Goal: Task Accomplishment & Management: Complete application form

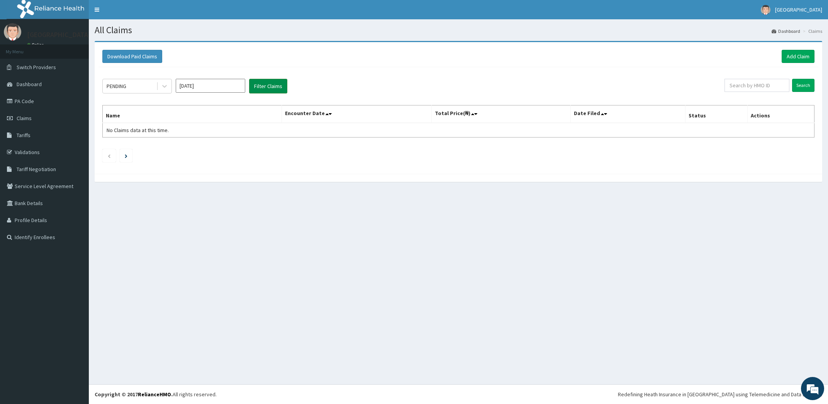
click at [266, 87] on button "Filter Claims" at bounding box center [268, 86] width 38 height 15
click at [802, 56] on link "Add Claim" at bounding box center [798, 56] width 33 height 13
click at [799, 54] on link "Add Claim" at bounding box center [798, 56] width 33 height 13
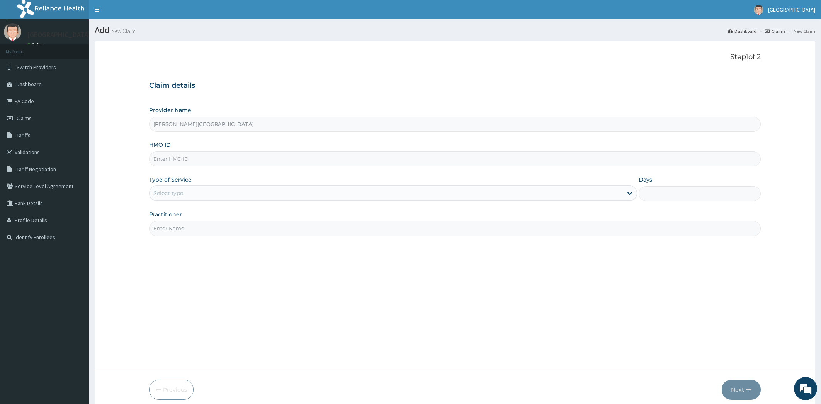
type input "[PERSON_NAME][GEOGRAPHIC_DATA]"
click at [335, 163] on input "HMO ID" at bounding box center [455, 158] width 612 height 15
type input "ctk/10026/a"
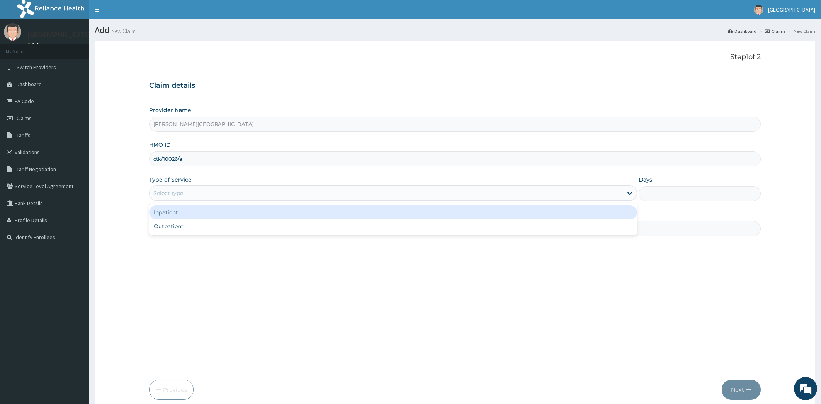
click at [350, 192] on div "Select type" at bounding box center [387, 193] width 474 height 12
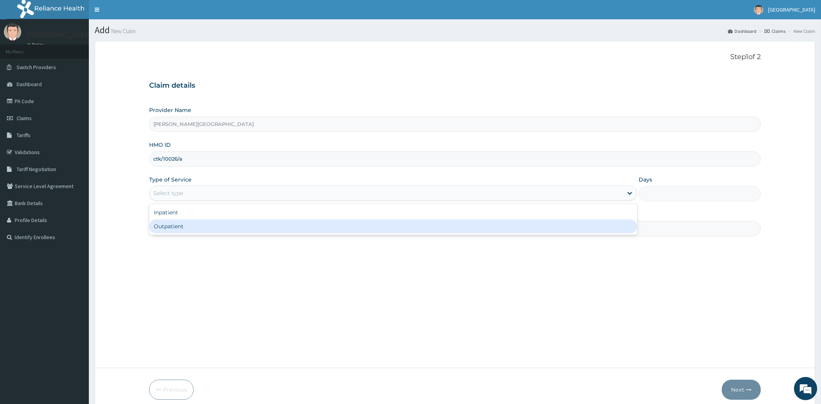
click at [345, 225] on div "Outpatient" at bounding box center [393, 226] width 488 height 14
type input "1"
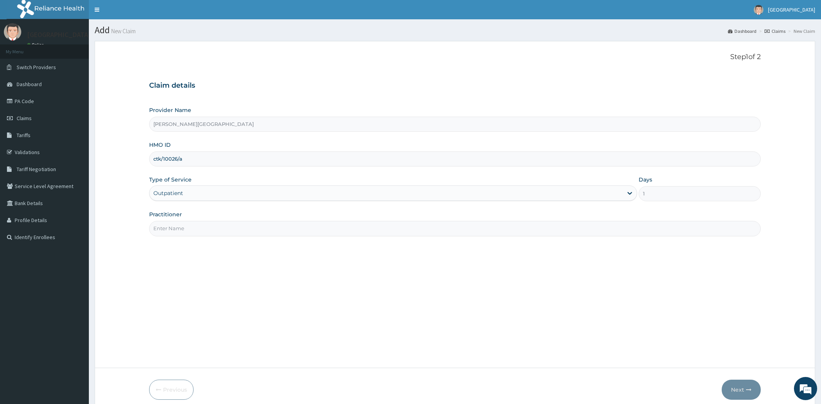
click at [345, 227] on input "Practitioner" at bounding box center [455, 228] width 612 height 15
type input "Dr. Oladipo"
click at [737, 389] on button "Next" at bounding box center [741, 390] width 39 height 20
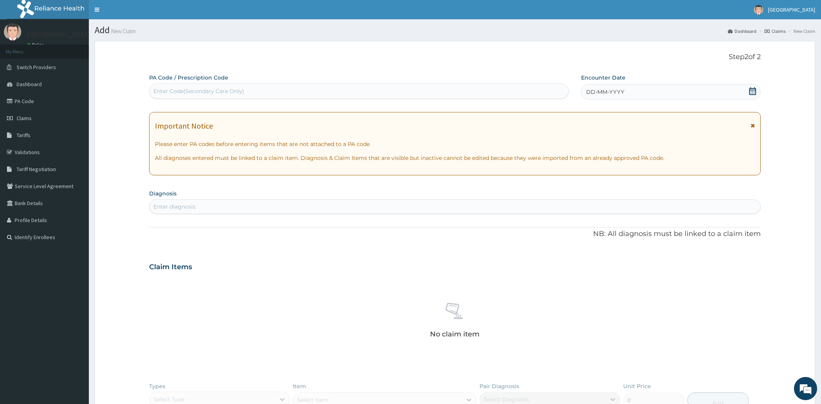
click at [755, 93] on icon at bounding box center [752, 91] width 7 height 8
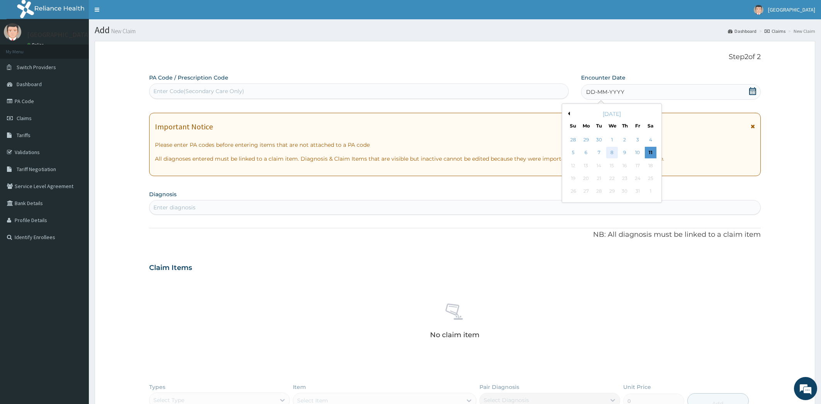
click at [611, 151] on div "8" at bounding box center [612, 153] width 12 height 12
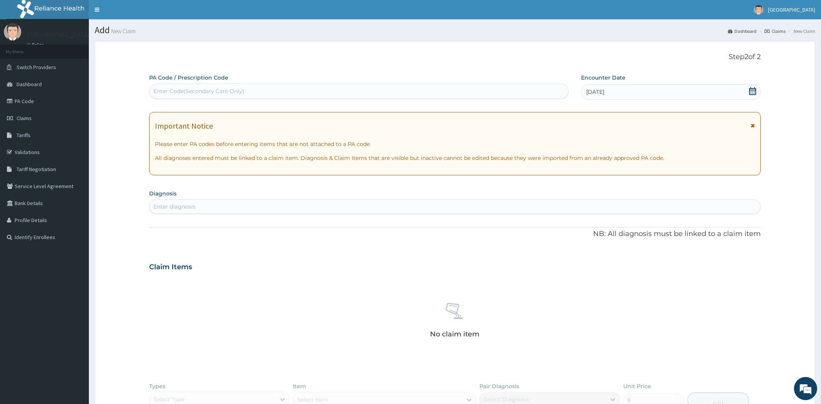
click at [411, 208] on div "Enter diagnosis" at bounding box center [455, 207] width 611 height 12
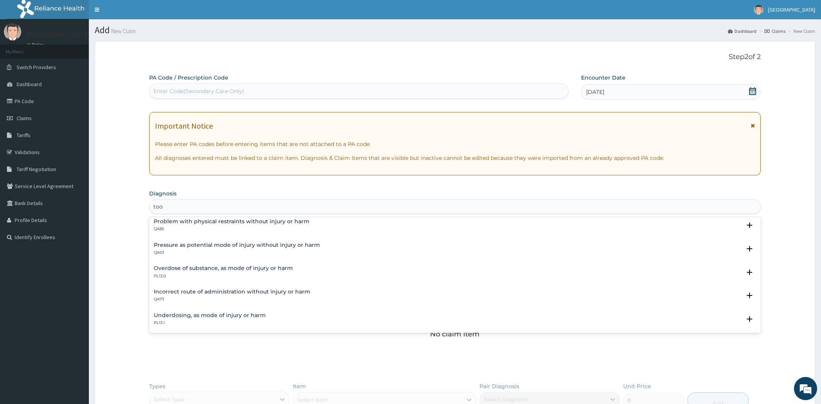
scroll to position [98, 0]
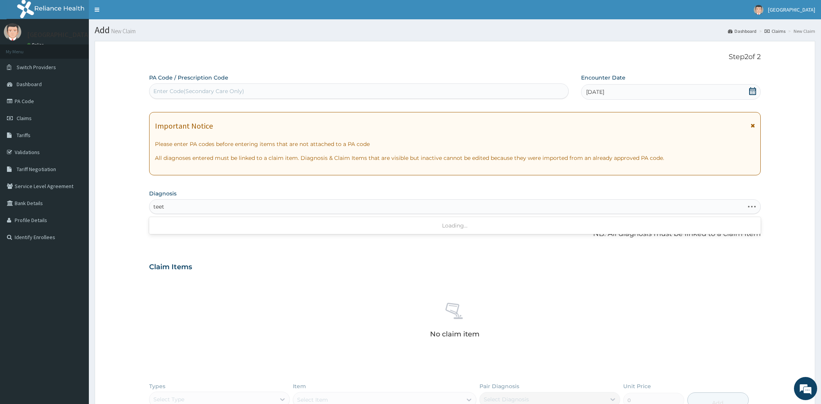
type input "teeth"
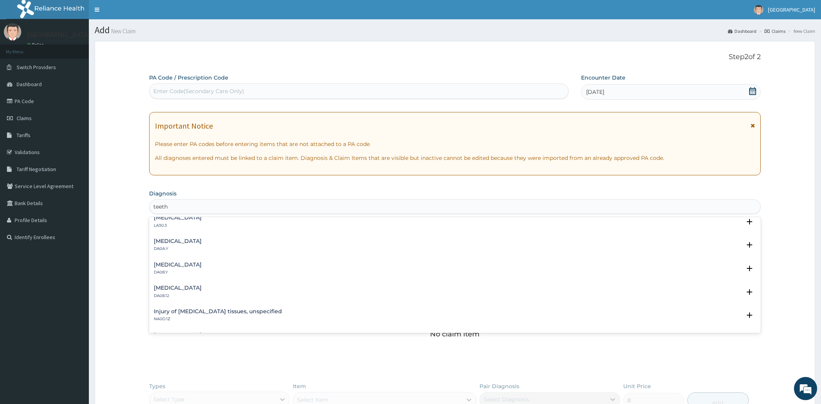
scroll to position [78, 0]
click at [260, 311] on h4 "Injury of periodontal tissues, unspecified" at bounding box center [218, 311] width 128 height 6
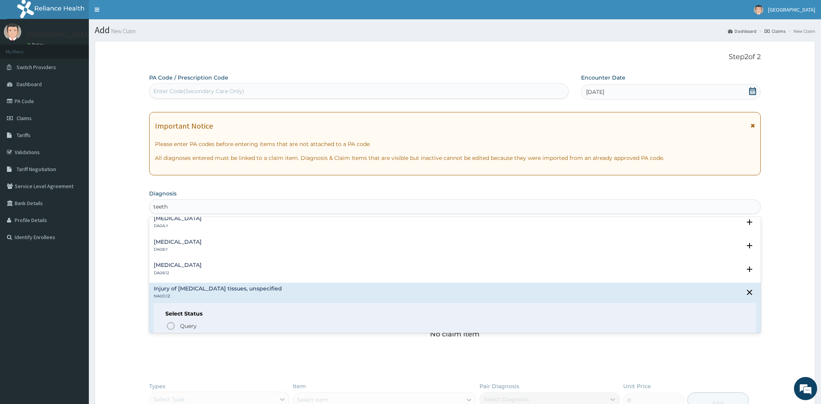
scroll to position [117, 0]
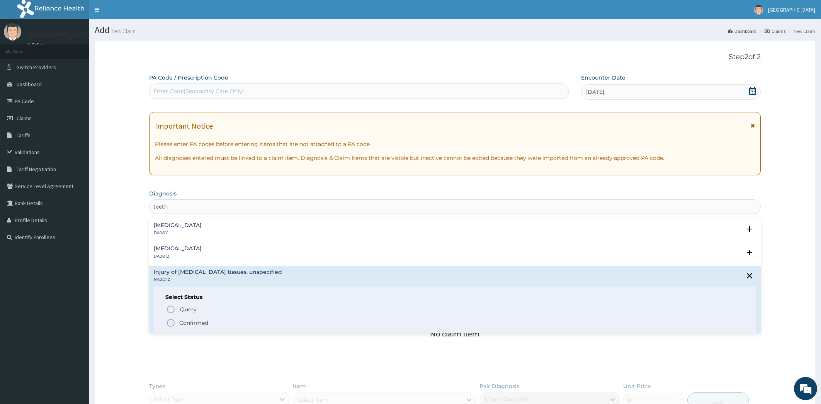
click at [171, 325] on icon "status option filled" at bounding box center [170, 322] width 9 height 9
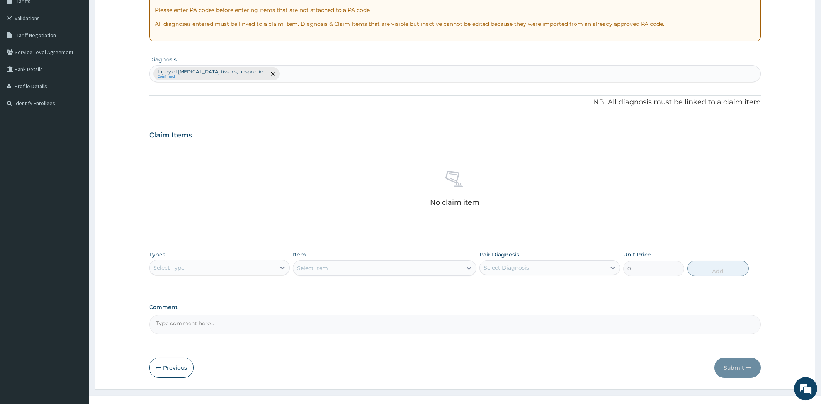
scroll to position [145, 0]
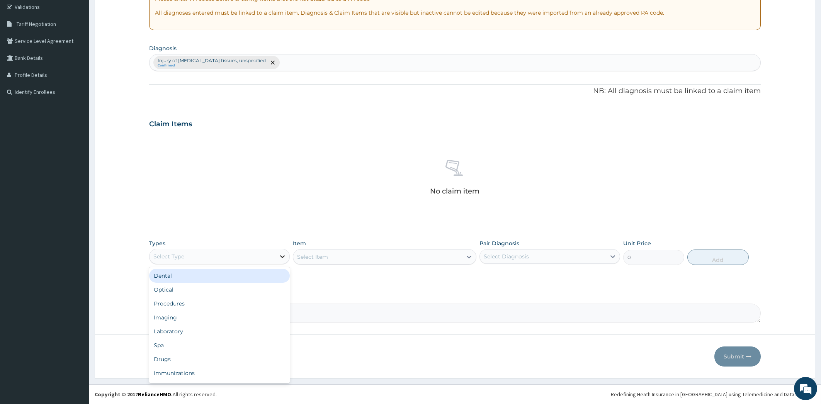
click at [285, 256] on icon at bounding box center [283, 257] width 8 height 8
click at [234, 302] on div "Procedures" at bounding box center [219, 304] width 141 height 14
click at [471, 259] on div "Select Item" at bounding box center [385, 256] width 184 height 15
click at [467, 257] on div "Select Item" at bounding box center [385, 256] width 184 height 15
click at [416, 256] on div "Select Item" at bounding box center [385, 256] width 184 height 15
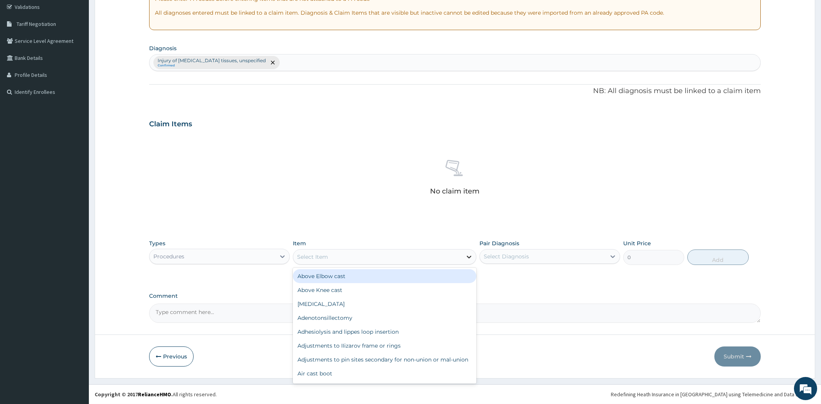
click at [466, 256] on icon at bounding box center [469, 257] width 8 height 8
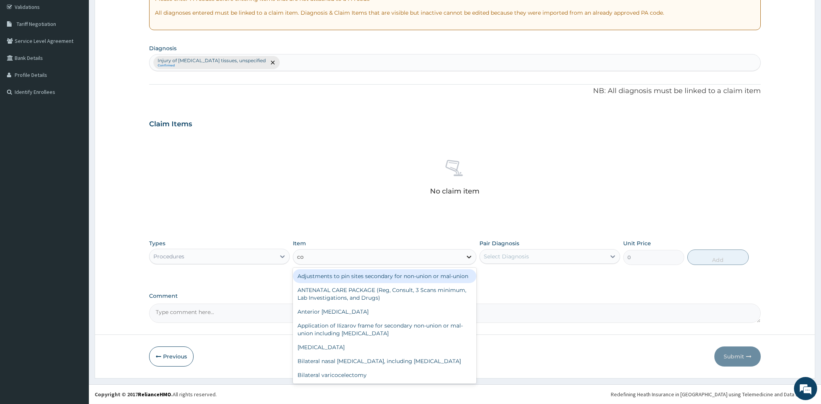
type input "c"
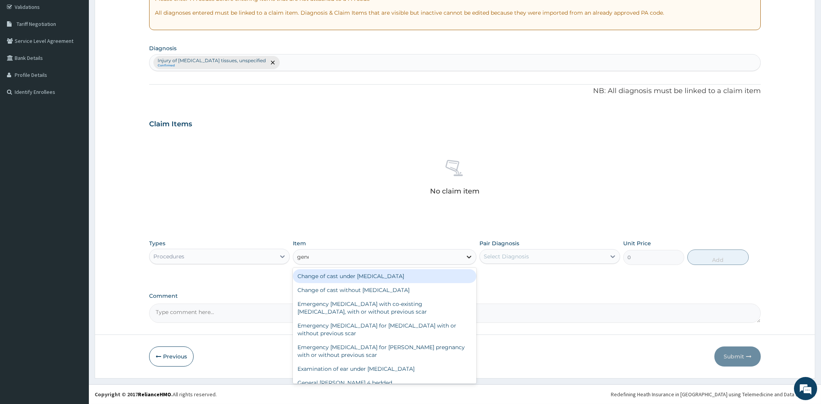
type input "gener"
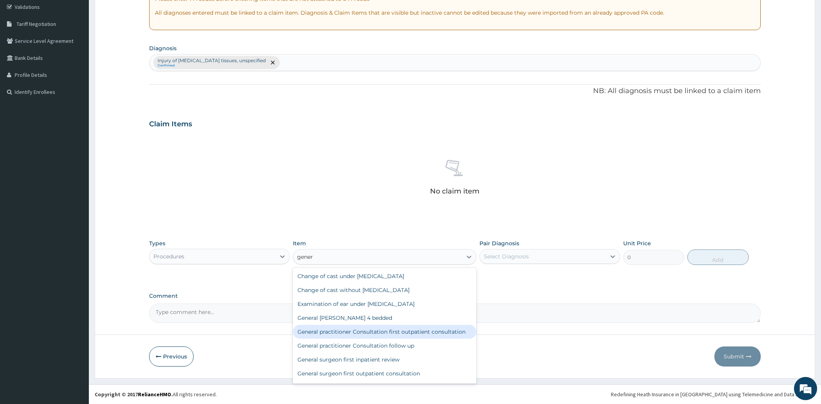
click at [405, 333] on div "General practitioner Consultation first outpatient consultation" at bounding box center [385, 332] width 184 height 14
type input "4000"
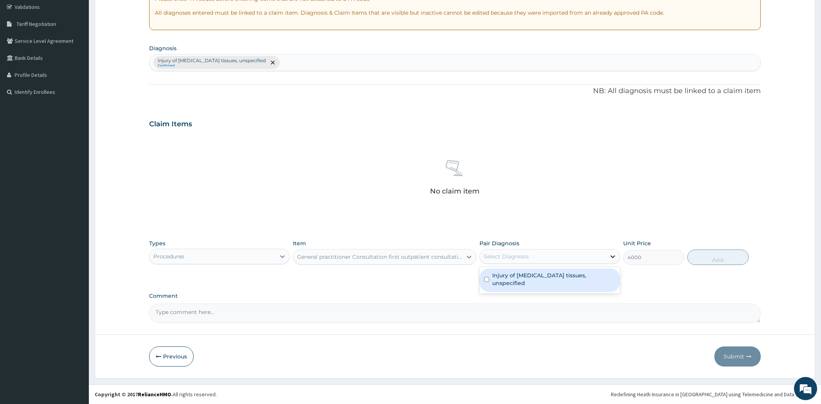
click at [612, 255] on icon at bounding box center [613, 257] width 8 height 8
click at [487, 277] on input "checkbox" at bounding box center [486, 279] width 5 height 5
checkbox input "true"
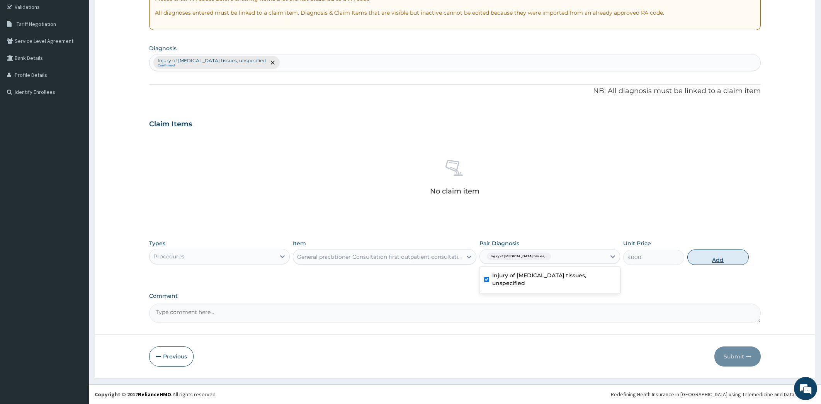
click at [725, 257] on button "Add" at bounding box center [717, 257] width 61 height 15
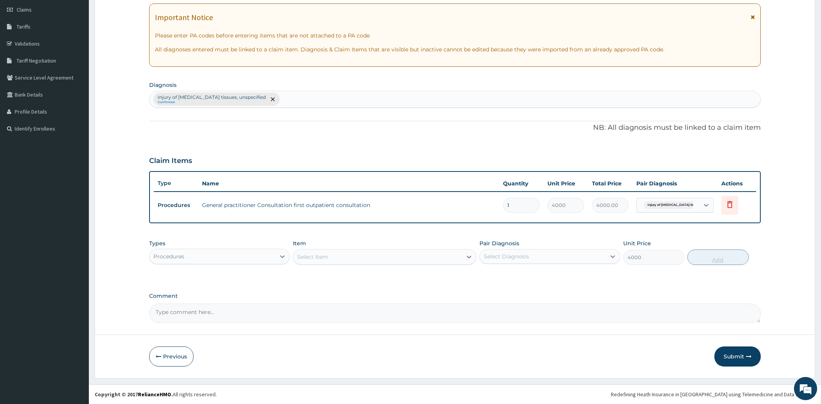
type input "0"
click at [270, 256] on div "Procedures" at bounding box center [213, 257] width 126 height 12
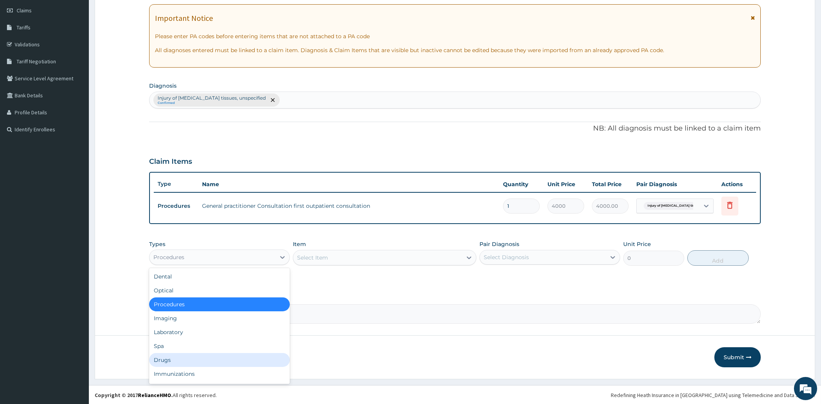
click at [207, 358] on div "Drugs" at bounding box center [219, 360] width 141 height 14
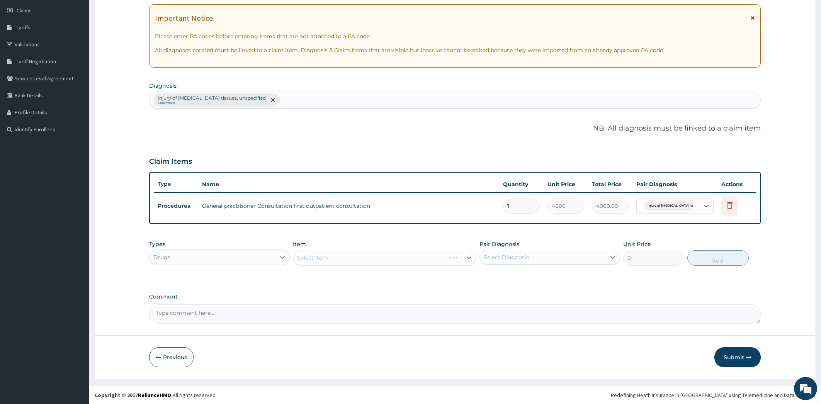
click at [469, 255] on div "Select Item" at bounding box center [385, 257] width 184 height 15
click at [427, 259] on div "Select Item" at bounding box center [369, 258] width 153 height 12
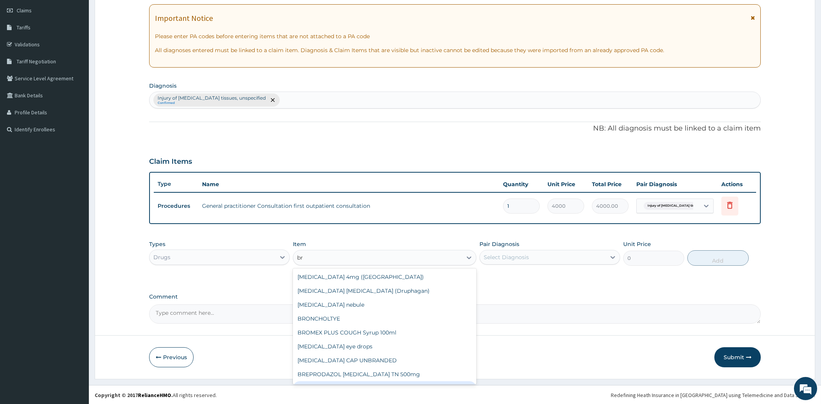
type input "b"
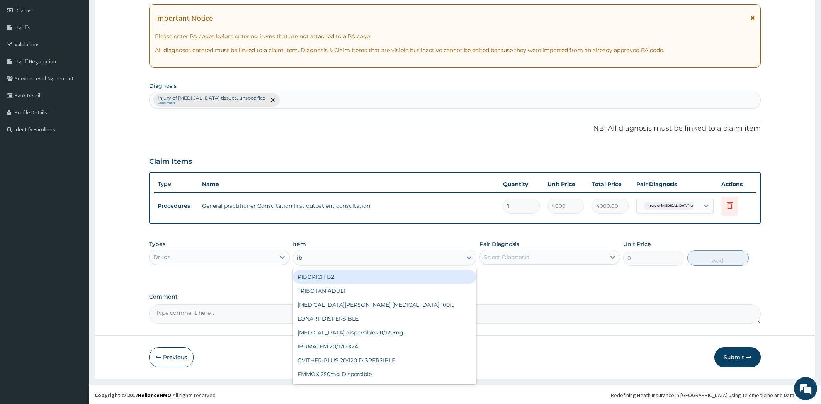
type input "i"
type input "bru"
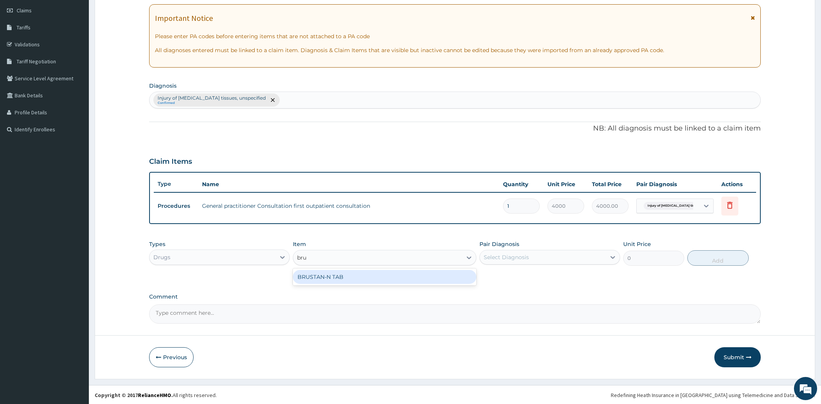
click at [401, 279] on div "BRUSTAN-N TAB" at bounding box center [385, 277] width 184 height 14
type input "53.2125"
click at [571, 258] on div "Select Diagnosis" at bounding box center [543, 257] width 126 height 12
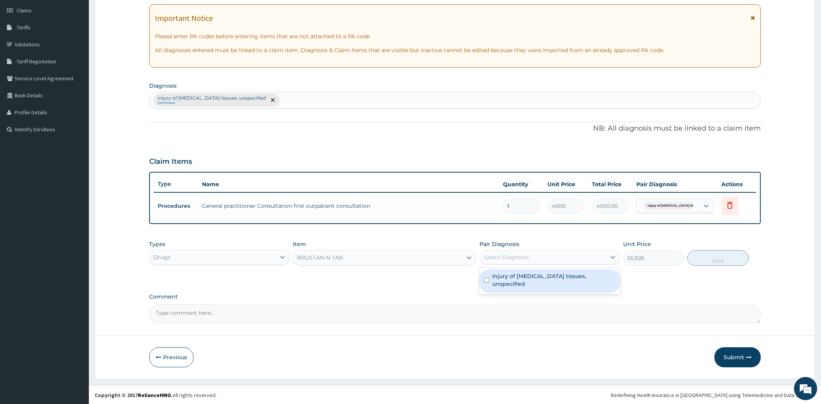
click at [561, 275] on label "Injury of periodontal tissues, unspecified" at bounding box center [553, 279] width 123 height 15
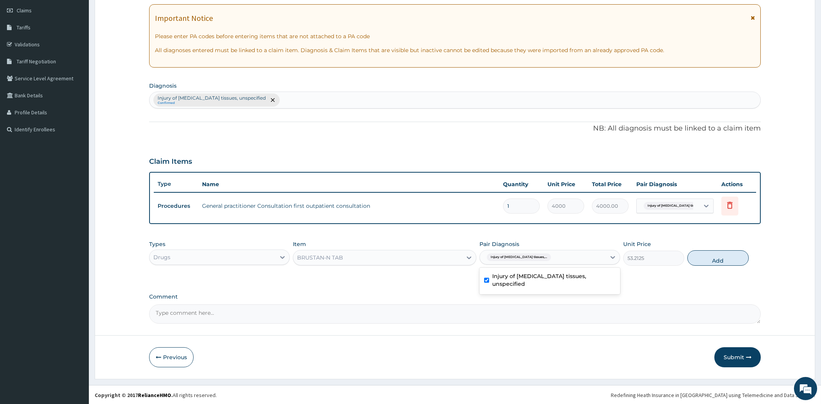
checkbox input "true"
click at [724, 258] on button "Add" at bounding box center [717, 257] width 61 height 15
type input "0"
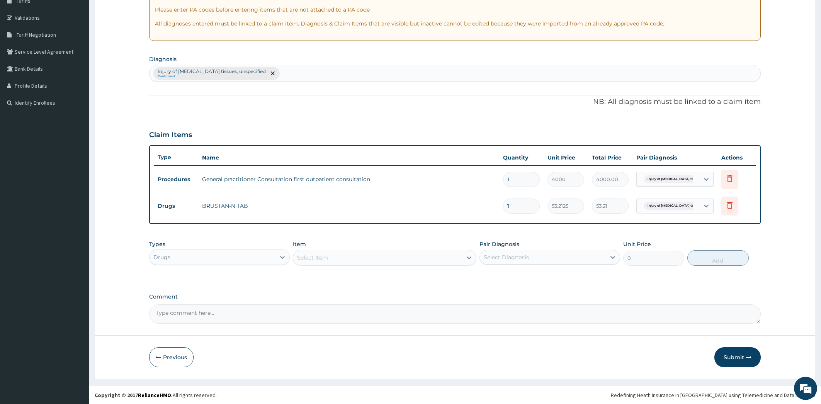
scroll to position [134, 0]
click at [469, 258] on icon at bounding box center [469, 258] width 5 height 3
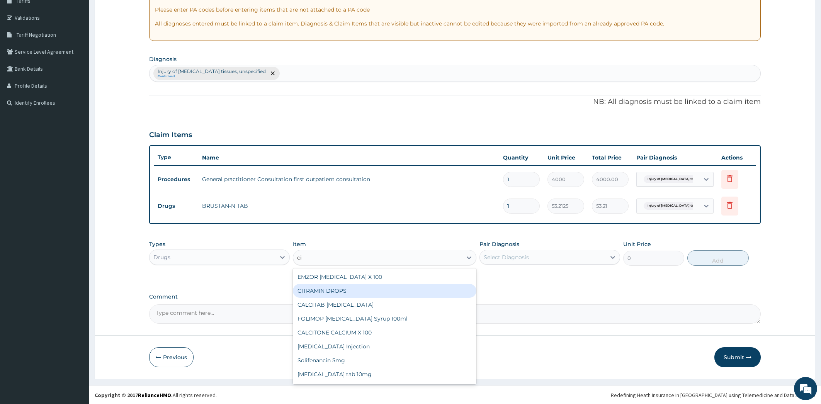
type input "ci"
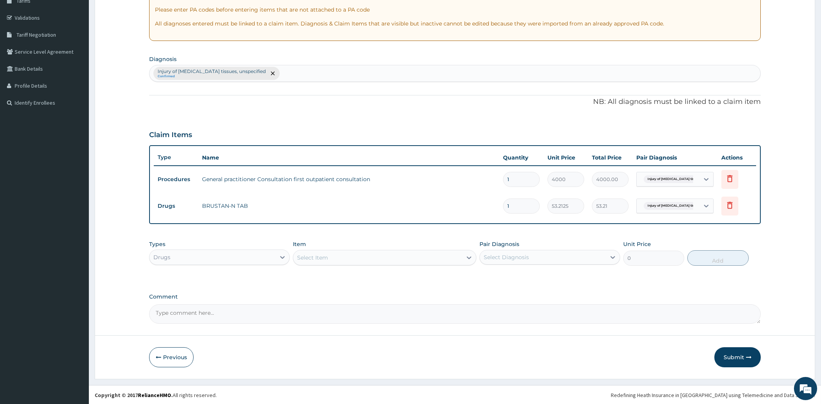
click at [517, 207] on input "1" at bounding box center [521, 206] width 37 height 15
type input "10"
type input "532.13"
type input "1"
type input "53.21"
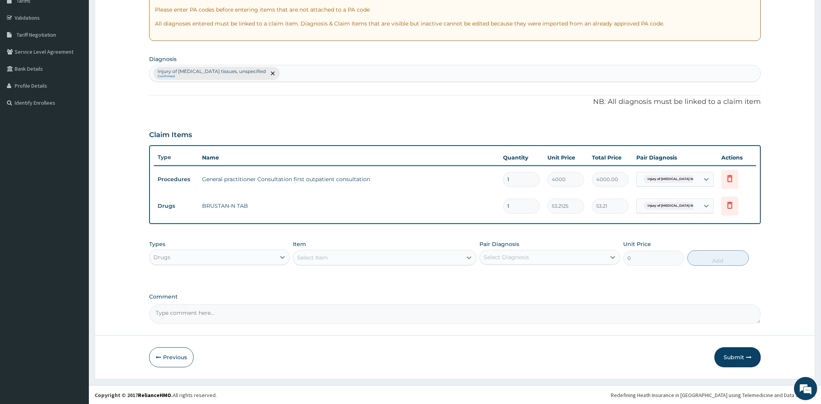
click at [418, 259] on div "Select Item" at bounding box center [377, 258] width 169 height 12
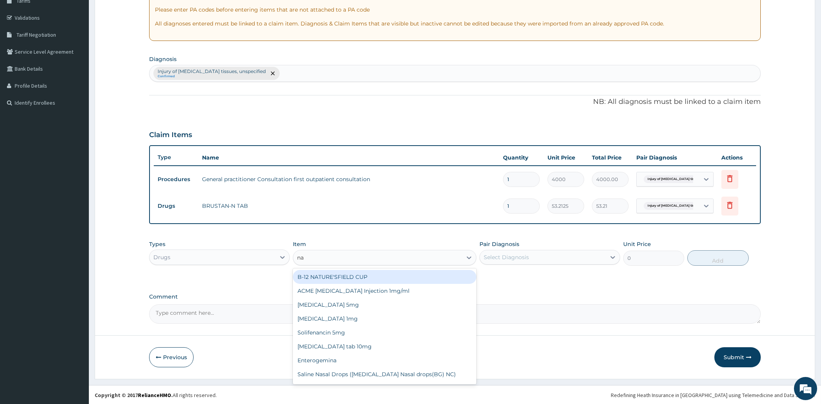
type input "nap"
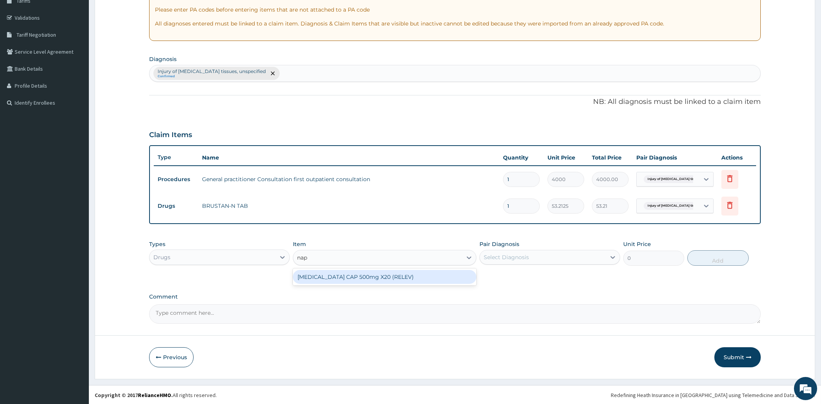
click at [407, 276] on div "NAPROXEN CAP 500mg X20 (RELEV)" at bounding box center [385, 277] width 184 height 14
type input "189.2"
click at [548, 255] on div "Select Diagnosis" at bounding box center [543, 257] width 126 height 12
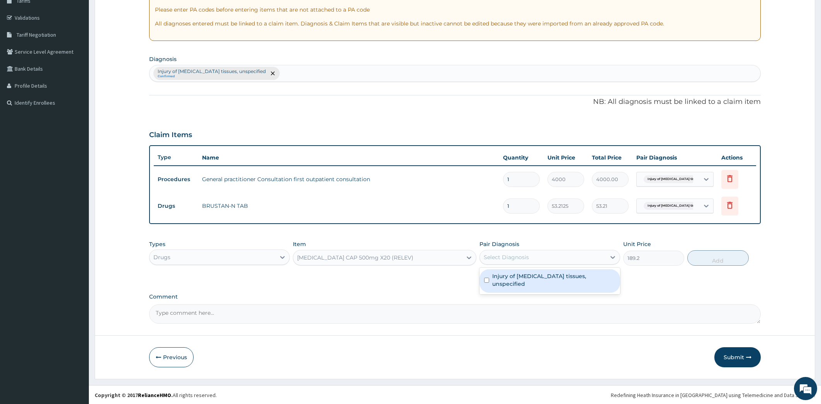
click at [541, 277] on label "Injury of periodontal tissues, unspecified" at bounding box center [553, 279] width 123 height 15
checkbox input "true"
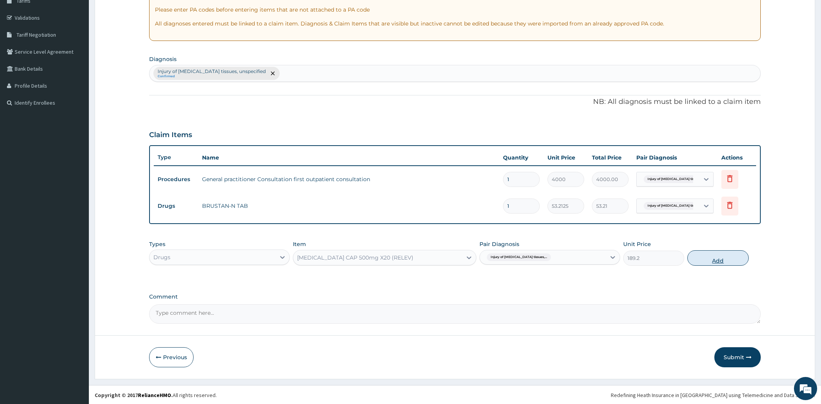
click at [714, 258] on button "Add" at bounding box center [717, 257] width 61 height 15
type input "0"
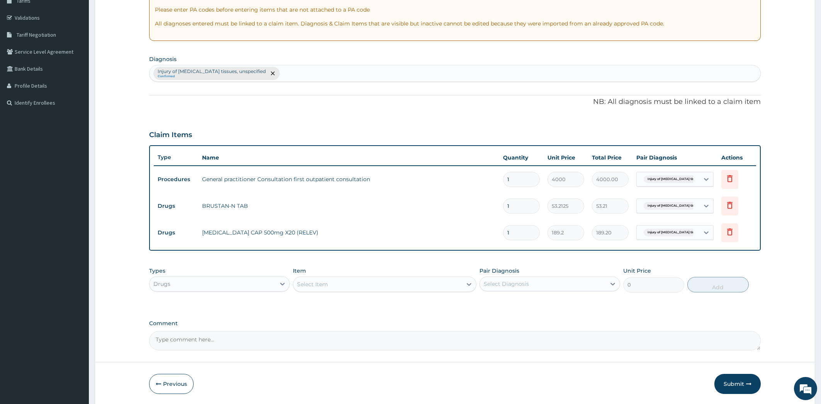
click at [521, 232] on input "1" at bounding box center [521, 232] width 37 height 15
type input "10"
type input "1892.00"
type input "10"
click at [515, 205] on input "1" at bounding box center [521, 206] width 37 height 15
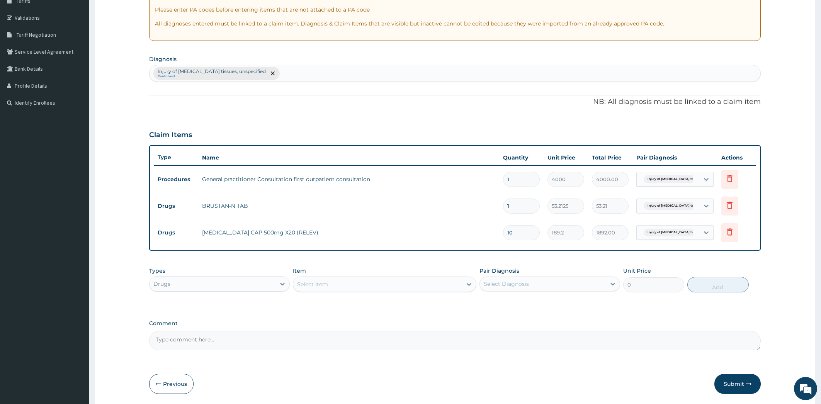
type input "15"
type input "798.19"
type input "15"
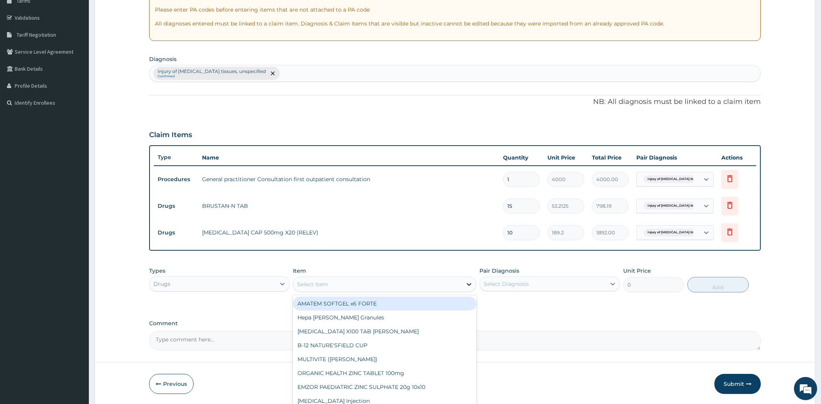
click at [470, 284] on icon at bounding box center [469, 284] width 5 height 3
type input "dicl"
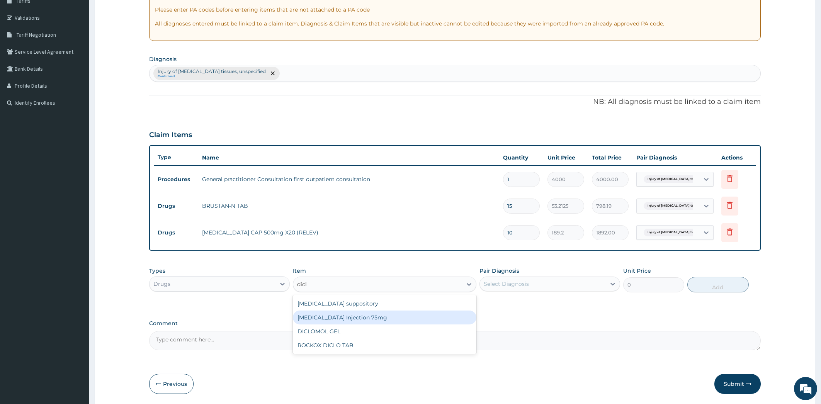
click at [415, 318] on div "Diclofenac Injection 75mg" at bounding box center [385, 318] width 184 height 14
type input "650"
click at [564, 288] on div "Select Diagnosis" at bounding box center [543, 284] width 126 height 12
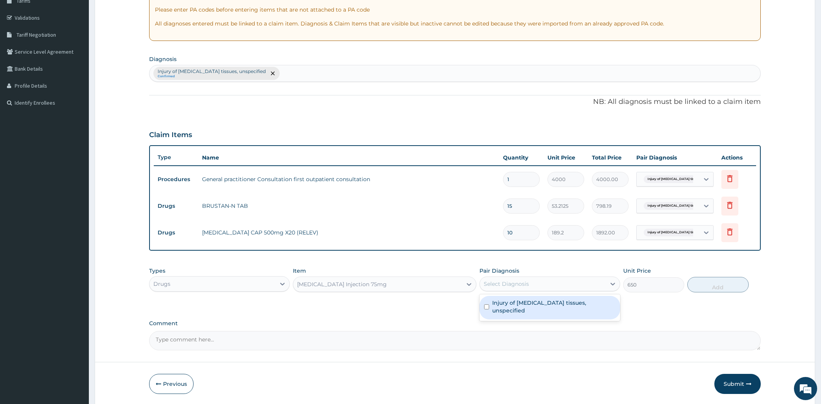
click at [559, 305] on label "Injury of periodontal tissues, unspecified" at bounding box center [553, 306] width 123 height 15
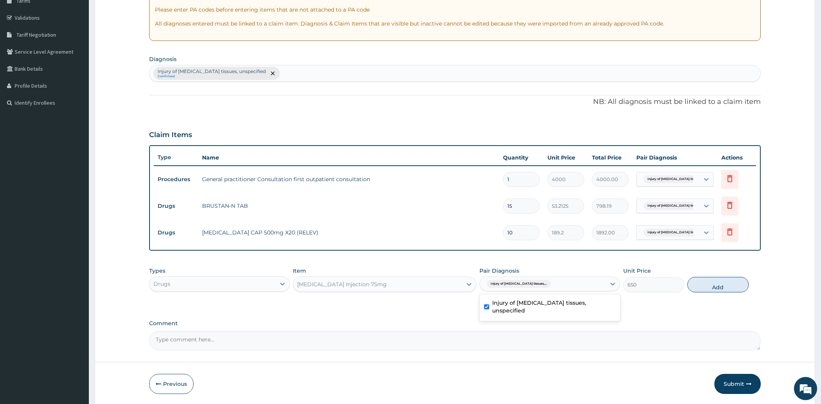
checkbox input "true"
click at [706, 282] on button "Add" at bounding box center [717, 284] width 61 height 15
type input "0"
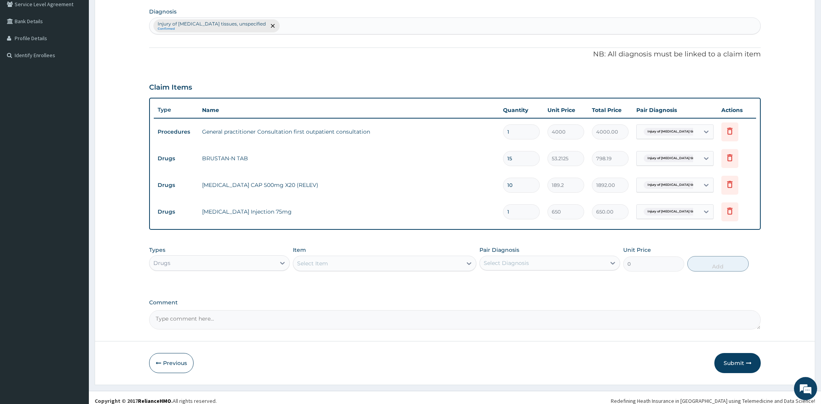
scroll to position [187, 0]
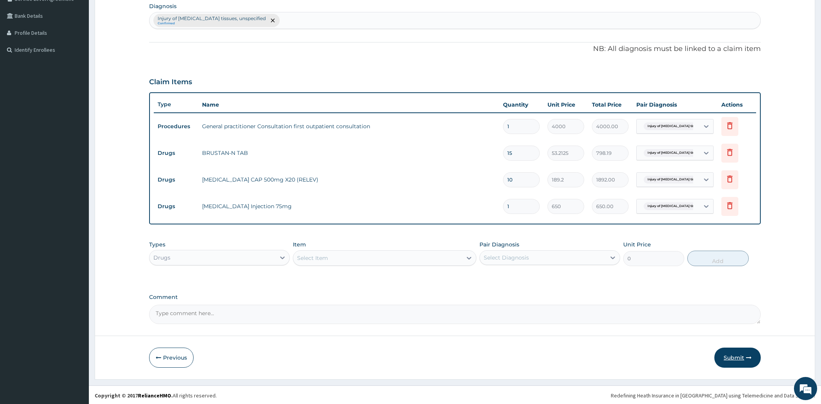
click at [734, 355] on button "Submit" at bounding box center [737, 358] width 46 height 20
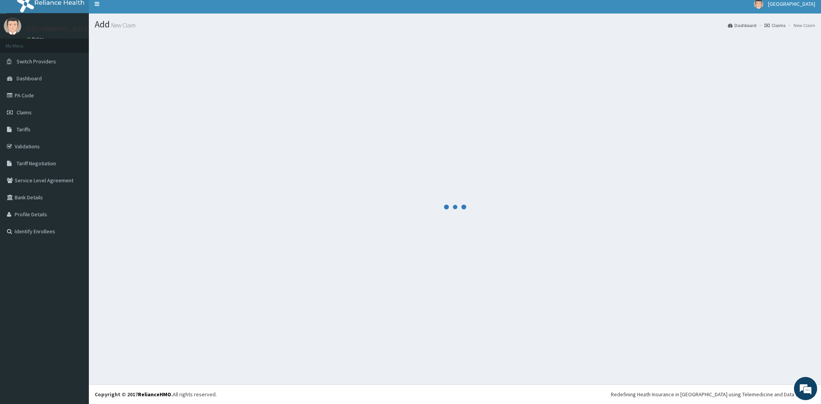
scroll to position [6, 0]
